Goal: Transaction & Acquisition: Purchase product/service

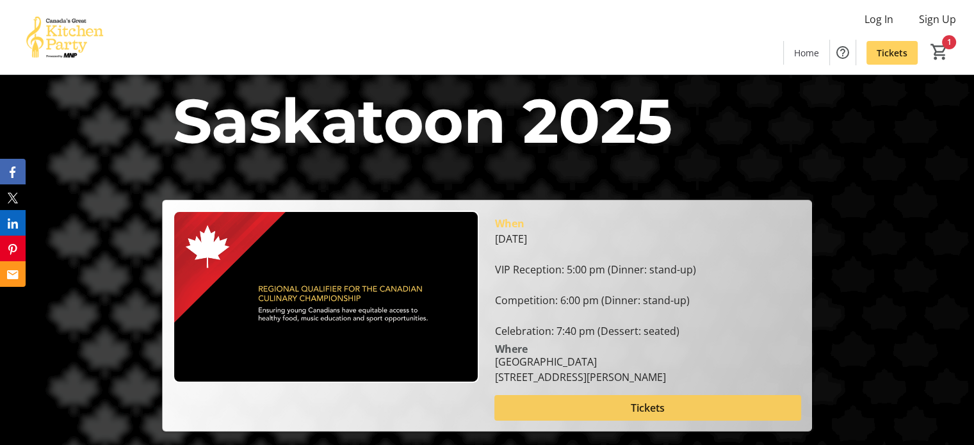
click at [680, 409] on span at bounding box center [648, 408] width 306 height 31
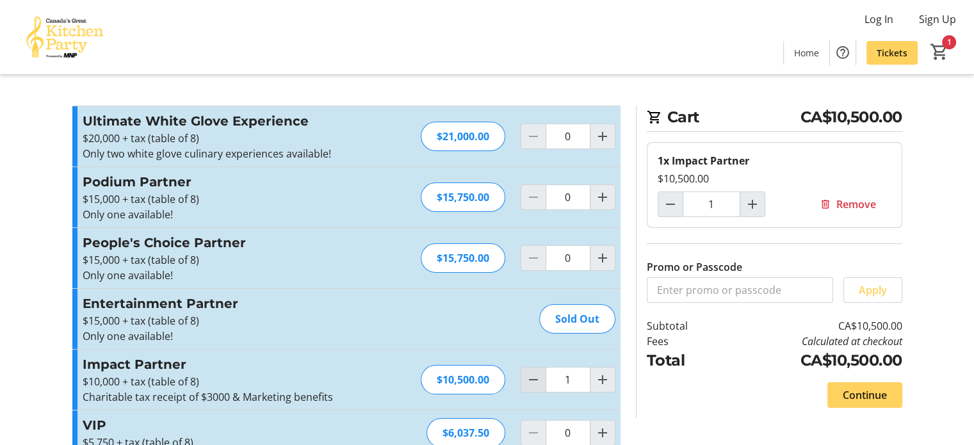
click at [534, 382] on mat-icon "Decrement by one" at bounding box center [533, 379] width 15 height 15
type input "0"
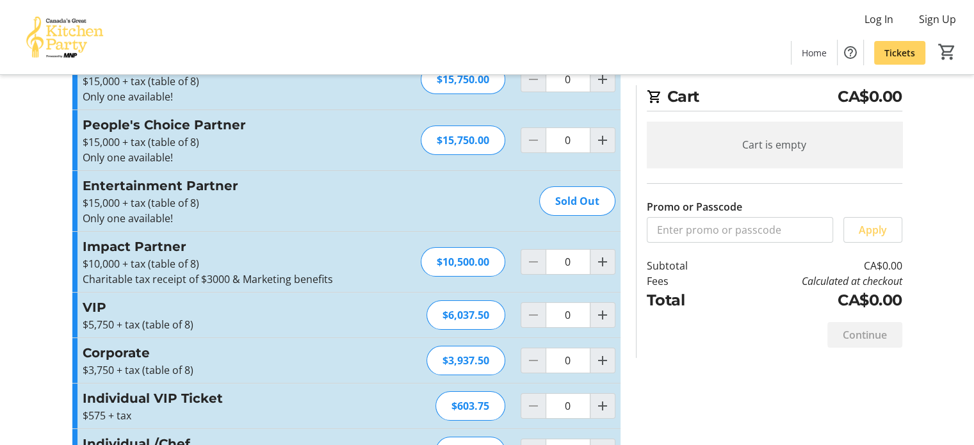
scroll to position [132, 0]
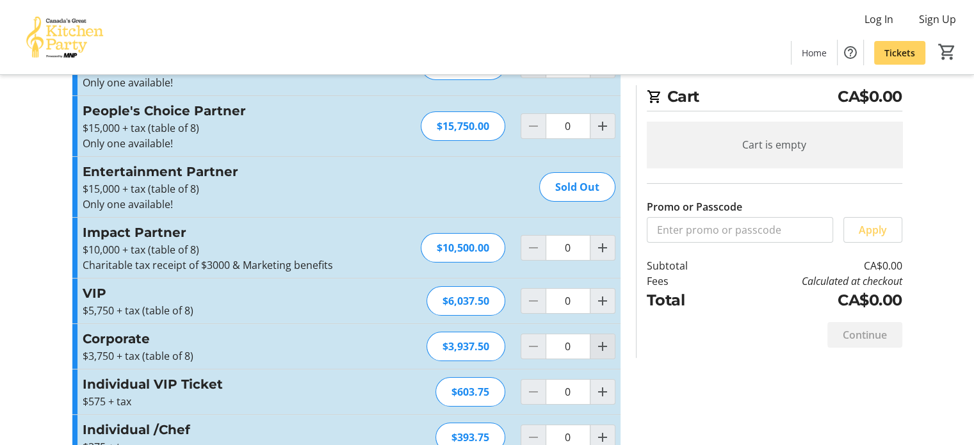
click at [605, 340] on mat-icon "Increment by one" at bounding box center [602, 346] width 15 height 15
type input "1"
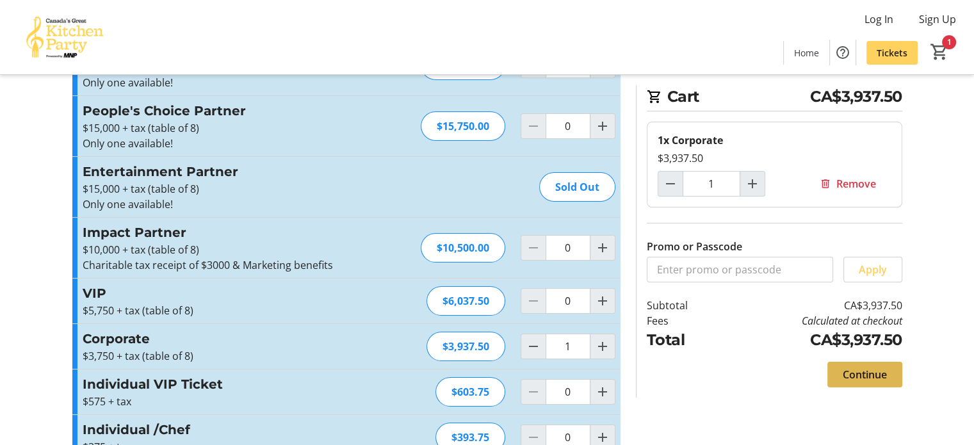
click at [877, 372] on span "Continue" at bounding box center [865, 374] width 44 height 15
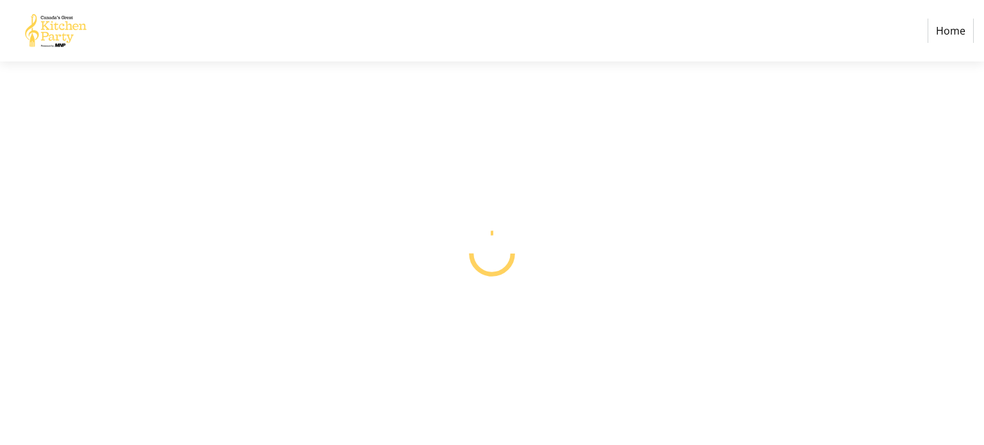
select select "CA"
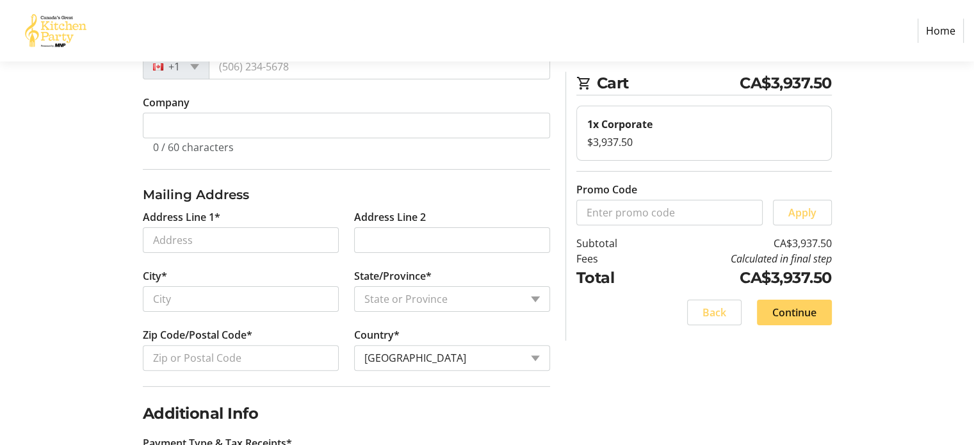
scroll to position [518, 0]
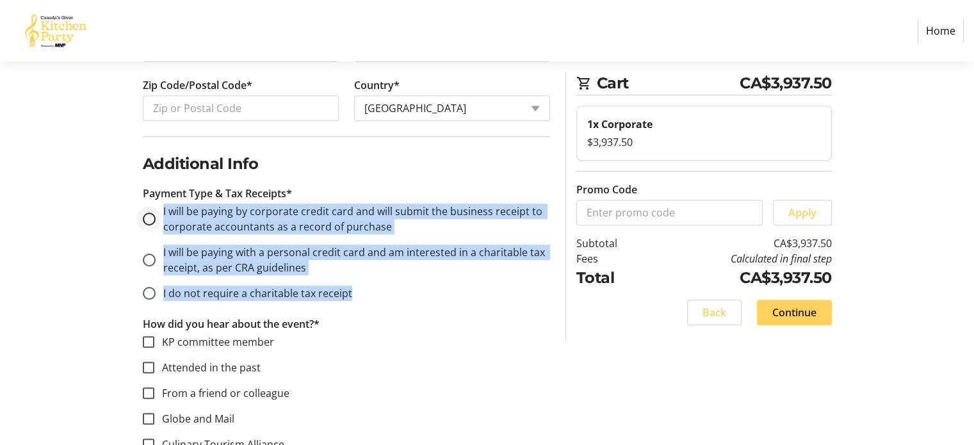
drag, startPoint x: 354, startPoint y: 295, endPoint x: 158, endPoint y: 207, distance: 214.2
click at [158, 207] on mat-radio-group "I will be paying by corporate credit card and will submit the business receipt …" at bounding box center [346, 252] width 407 height 97
copy mat-radio-group "I will be paying by corporate credit card and will submit the business receipt …"
